Goal: Information Seeking & Learning: Learn about a topic

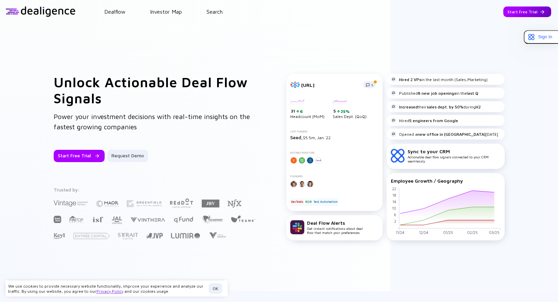
click at [512, 11] on div "Start Free Trial" at bounding box center [527, 11] width 48 height 11
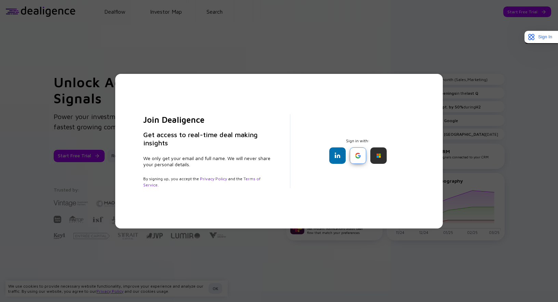
click at [360, 158] on div at bounding box center [358, 155] width 16 height 16
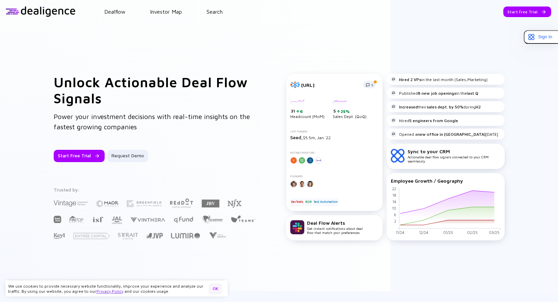
click at [216, 289] on div "OK" at bounding box center [215, 288] width 14 height 11
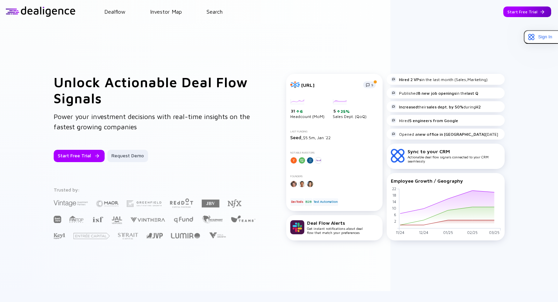
click at [526, 12] on div "Start Free Trial" at bounding box center [527, 11] width 48 height 11
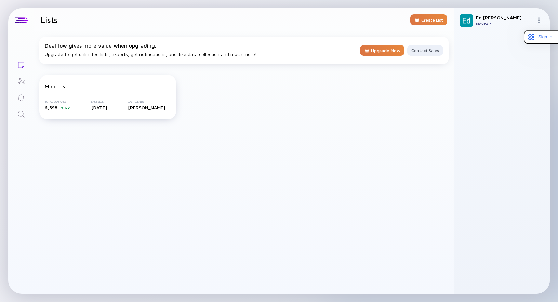
click at [541, 20] on img at bounding box center [538, 19] width 5 height 5
click at [506, 69] on div "Team Members" at bounding box center [515, 68] width 45 height 14
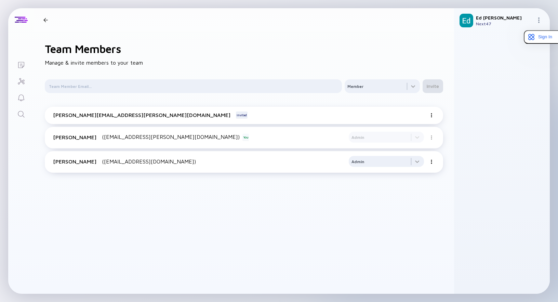
click at [430, 114] on img at bounding box center [431, 115] width 4 height 4
click at [406, 137] on div "Resend Invitation" at bounding box center [404, 135] width 50 height 14
click at [23, 121] on link "Search" at bounding box center [21, 113] width 26 height 16
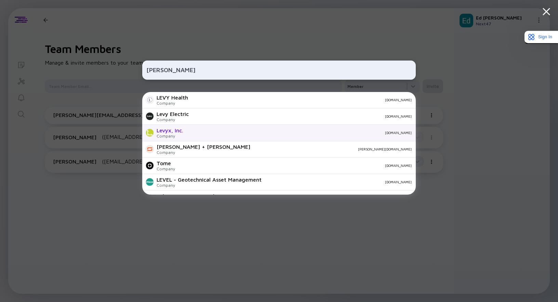
type input "[PERSON_NAME]"
click at [174, 131] on div "Levyx, Inc." at bounding box center [170, 130] width 27 height 6
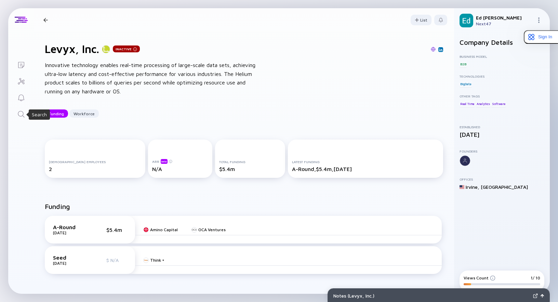
click at [22, 112] on icon "Search" at bounding box center [21, 114] width 8 height 8
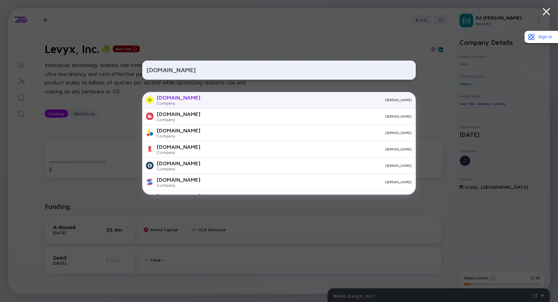
type input "[DOMAIN_NAME]"
click at [163, 96] on div "[DOMAIN_NAME]" at bounding box center [179, 97] width 44 height 6
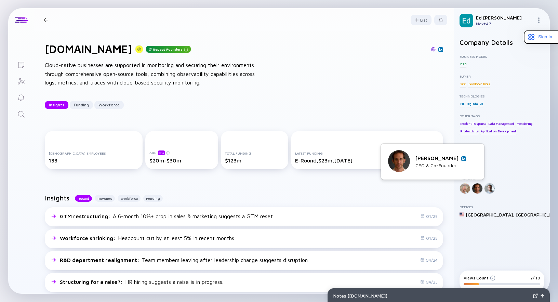
click at [474, 189] on div at bounding box center [477, 188] width 11 height 11
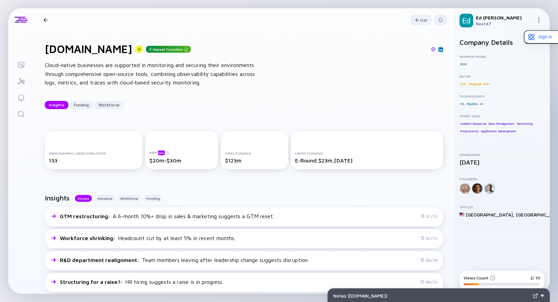
click at [478, 191] on div at bounding box center [477, 188] width 11 height 11
click at [480, 187] on div at bounding box center [477, 188] width 11 height 11
click at [478, 187] on div at bounding box center [477, 188] width 11 height 11
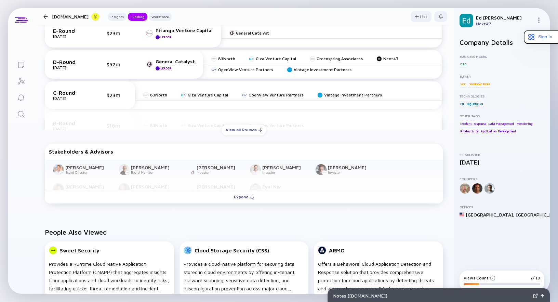
scroll to position [333, 0]
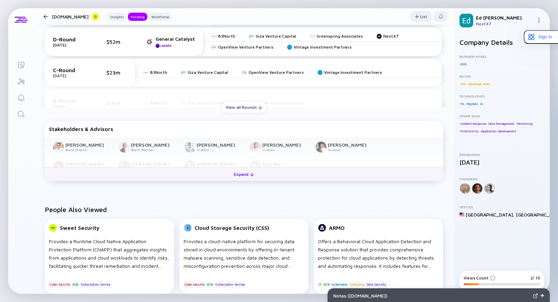
click at [243, 174] on div "Expand" at bounding box center [244, 174] width 28 height 11
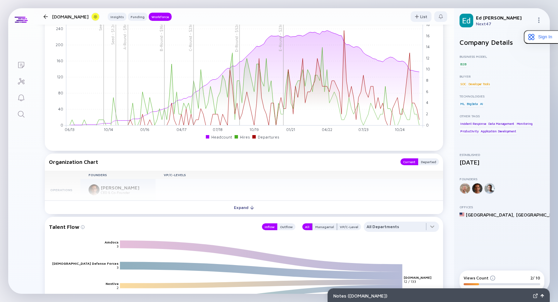
scroll to position [706, 0]
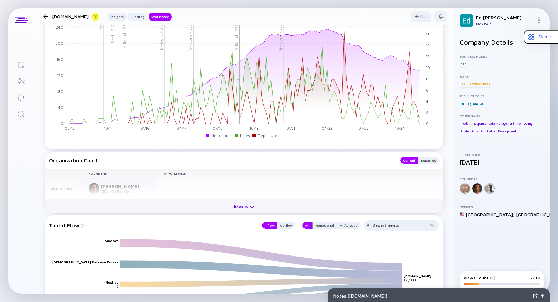
click at [257, 206] on div "Expand" at bounding box center [244, 206] width 28 height 11
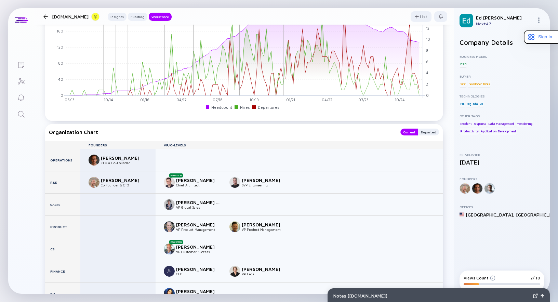
scroll to position [745, 0]
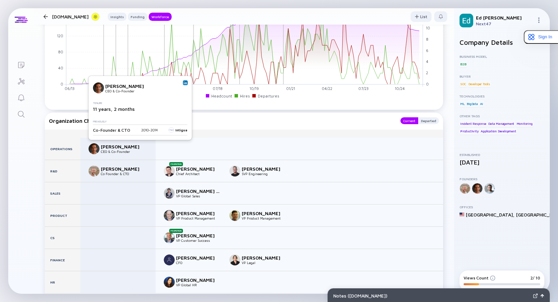
click at [95, 149] on img at bounding box center [94, 148] width 11 height 11
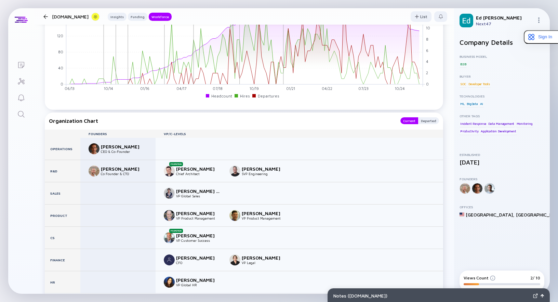
click at [109, 147] on div "[PERSON_NAME]" at bounding box center [123, 147] width 45 height 6
click at [101, 147] on div "[PERSON_NAME]" at bounding box center [123, 147] width 45 height 6
click at [100, 145] on div "[PERSON_NAME] CEO & Co-Founder" at bounding box center [117, 148] width 57 height 11
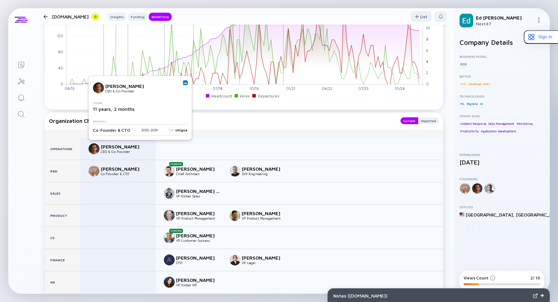
click at [116, 85] on div "[PERSON_NAME]" at bounding box center [127, 86] width 45 height 6
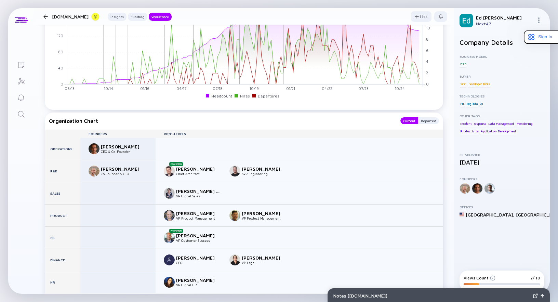
click at [464, 188] on div at bounding box center [464, 188] width 11 height 11
click at [472, 188] on div at bounding box center [477, 188] width 11 height 11
click at [477, 189] on div at bounding box center [477, 188] width 11 height 11
click at [486, 189] on div at bounding box center [489, 188] width 11 height 11
click at [23, 69] on div "Lists" at bounding box center [21, 65] width 8 height 9
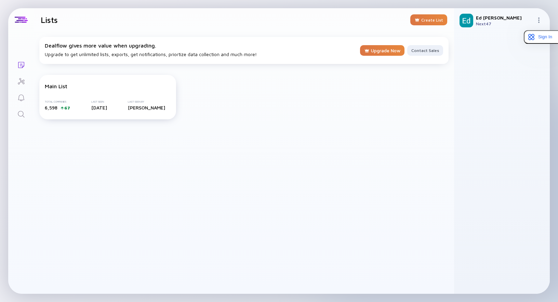
click at [21, 81] on icon "Investor Map" at bounding box center [21, 81] width 8 height 8
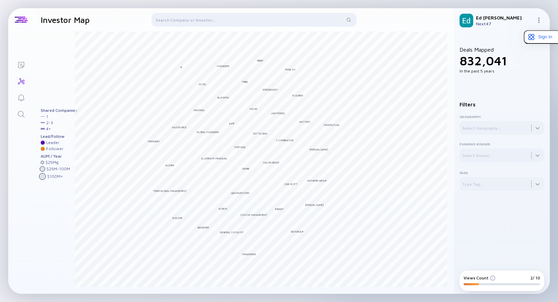
click at [177, 19] on div at bounding box center [253, 21] width 205 height 16
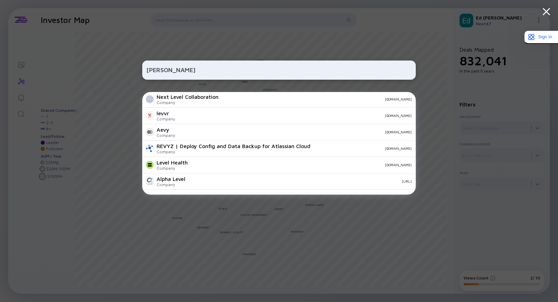
scroll to position [240, 0]
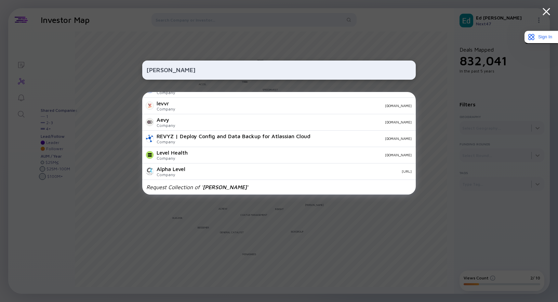
type input "[PERSON_NAME]"
click at [21, 105] on div "[PERSON_NAME] [PERSON_NAME] Health Company [DOMAIN_NAME] Levy Electric Company …" at bounding box center [279, 151] width 558 height 302
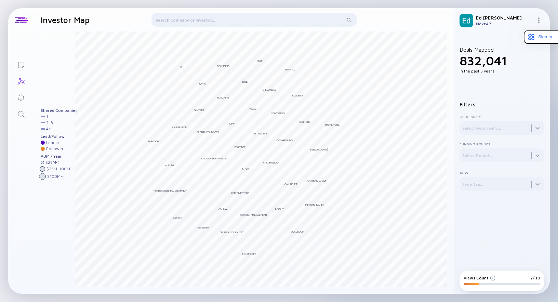
click at [23, 112] on icon "Search" at bounding box center [21, 114] width 6 height 6
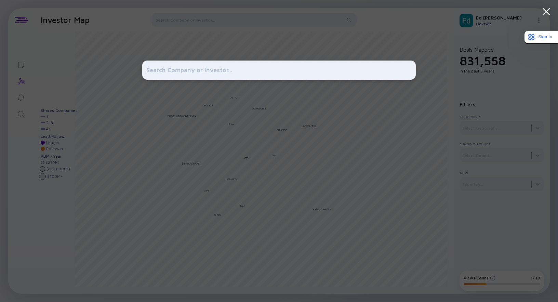
click at [219, 50] on div at bounding box center [278, 151] width 273 height 302
click at [90, 69] on div at bounding box center [279, 151] width 558 height 302
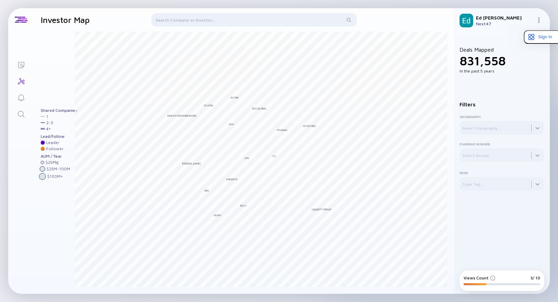
click at [19, 64] on icon "Lists" at bounding box center [21, 65] width 8 height 8
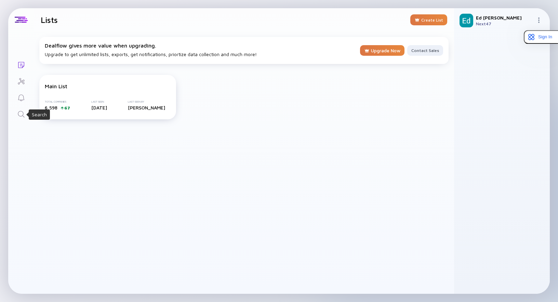
click at [21, 110] on icon "Search" at bounding box center [21, 114] width 8 height 8
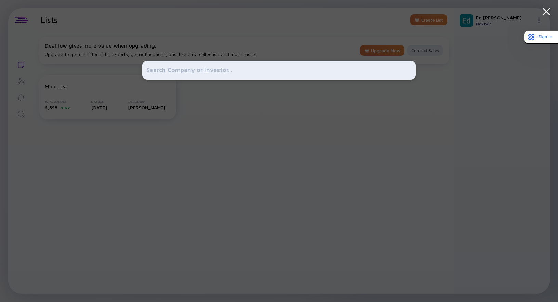
click at [177, 72] on input "text" at bounding box center [278, 70] width 265 height 12
type input "logz"
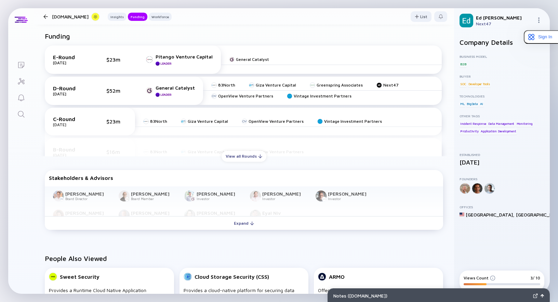
scroll to position [293, 0]
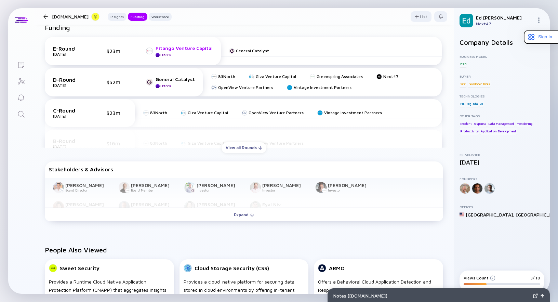
click at [162, 49] on div "Pitango Venture Capital" at bounding box center [184, 48] width 57 height 6
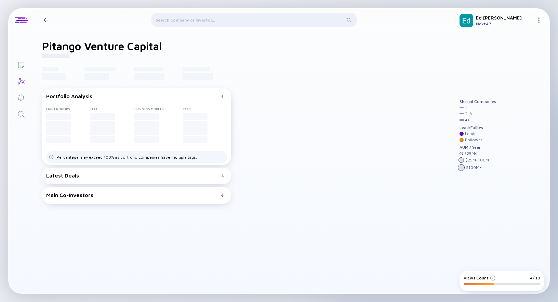
click at [108, 198] on div "Main Co-Investors # investors investing before : invests in # with: # investors…" at bounding box center [136, 195] width 189 height 17
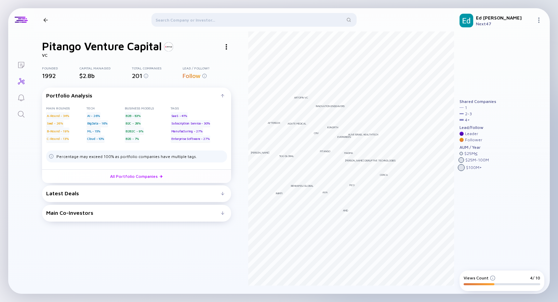
click at [226, 45] on img at bounding box center [226, 46] width 1 height 5
click at [104, 221] on div "Portfolio Analysis Main rounds A-Round - 34% Seed - 26% B-Round - 19% C-Round -…" at bounding box center [136, 155] width 189 height 137
click at [105, 212] on div "Main Co-Investors" at bounding box center [133, 213] width 175 height 6
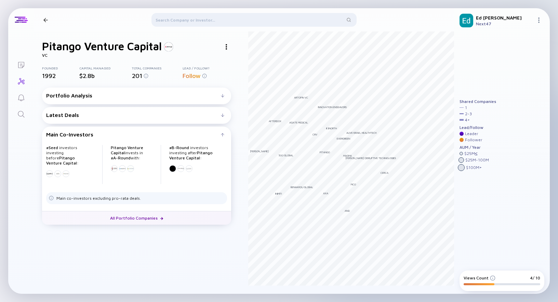
click at [136, 219] on link "All Portfolio Companies" at bounding box center [136, 218] width 189 height 14
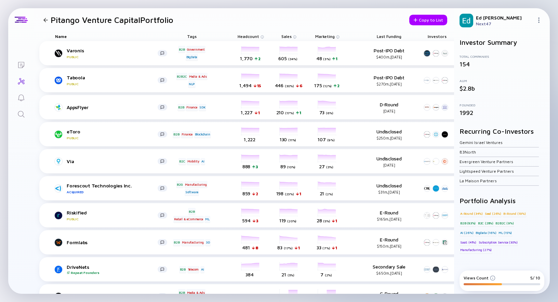
click at [46, 19] on div at bounding box center [45, 20] width 4 height 4
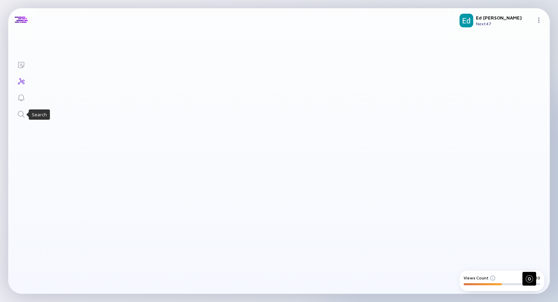
click at [21, 114] on icon "Search" at bounding box center [21, 114] width 8 height 8
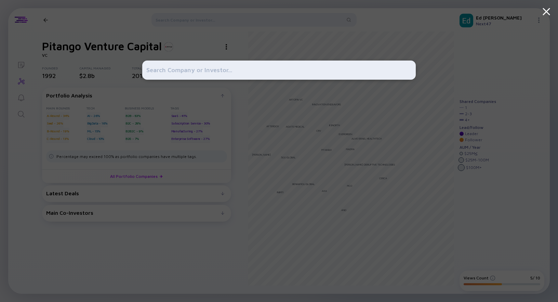
click at [163, 73] on input "text" at bounding box center [278, 70] width 265 height 12
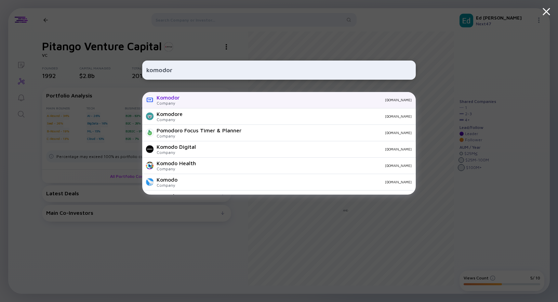
type input "komodor"
click at [185, 100] on div "komodor.com" at bounding box center [298, 100] width 227 height 4
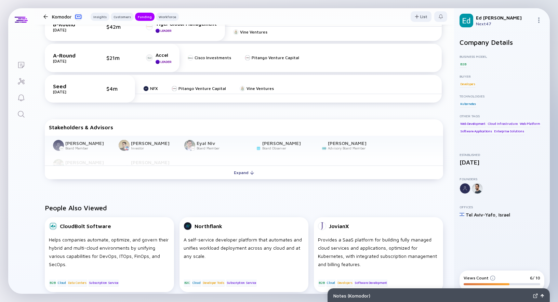
scroll to position [395, 0]
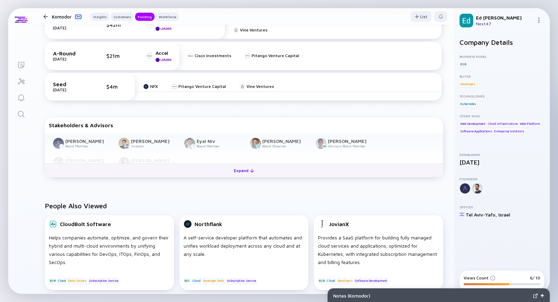
click at [243, 166] on div "Expand" at bounding box center [244, 170] width 28 height 11
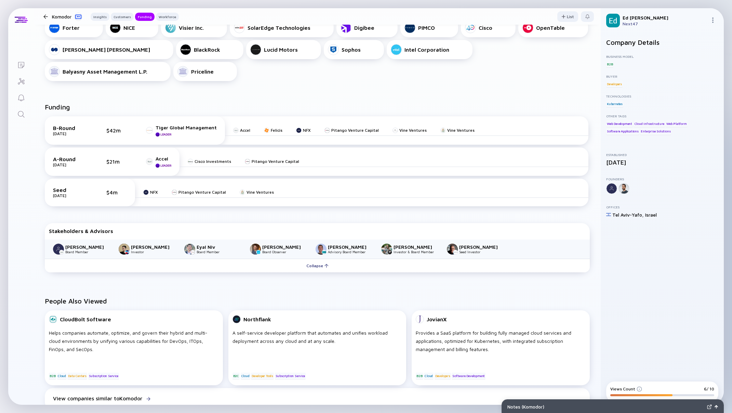
scroll to position [268, 0]
drag, startPoint x: 595, startPoint y: 52, endPoint x: 629, endPoint y: 1, distance: 60.8
click at [557, 51] on div "Notable Customers Forter NICE Visier Inc. SolarEdge Technologies Digibee PIMCO …" at bounding box center [317, 43] width 567 height 98
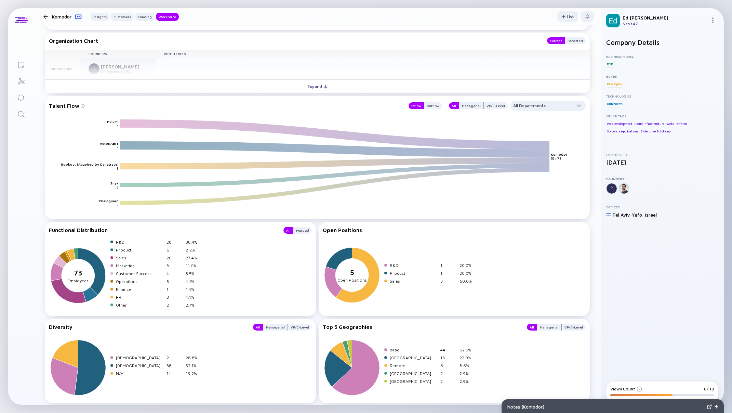
scroll to position [847, 0]
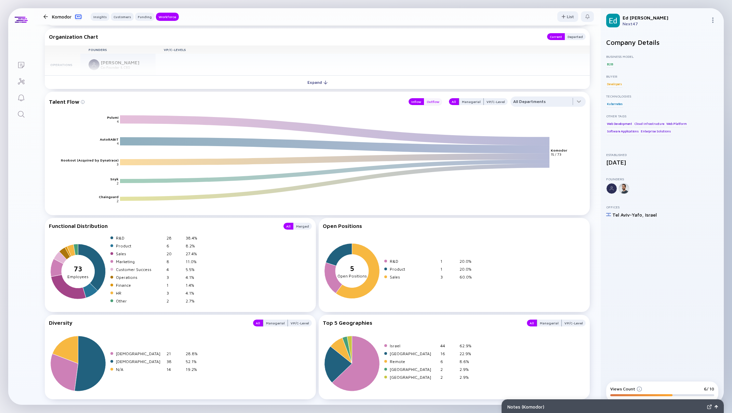
click at [432, 102] on div "Outflow" at bounding box center [433, 101] width 18 height 7
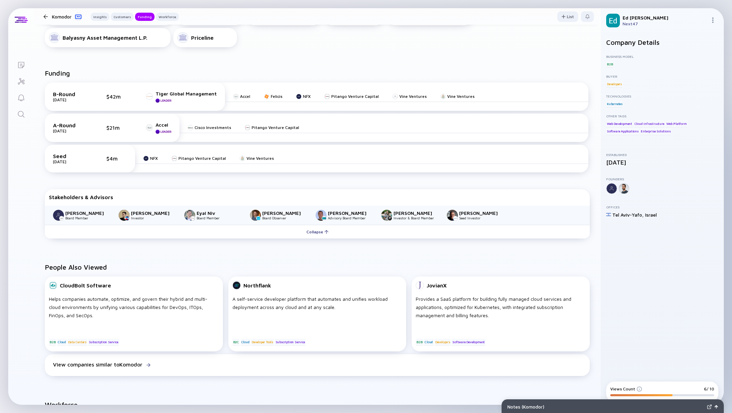
scroll to position [0, 0]
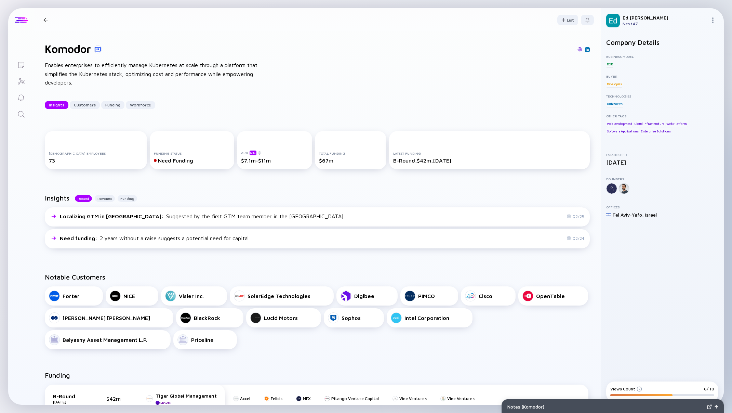
click at [20, 16] on div at bounding box center [21, 19] width 26 height 23
